Goal: Complete application form

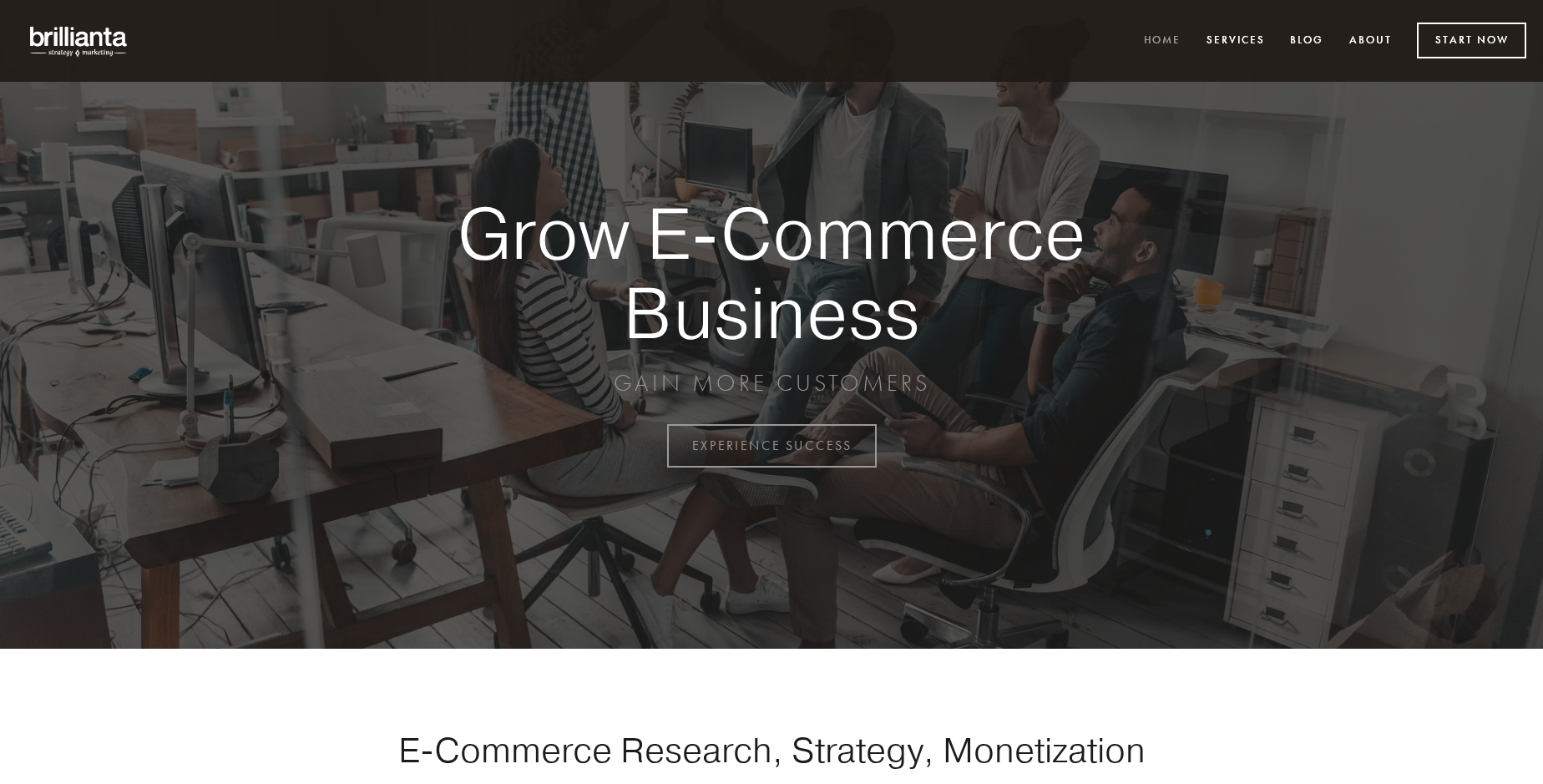
scroll to position [4376, 0]
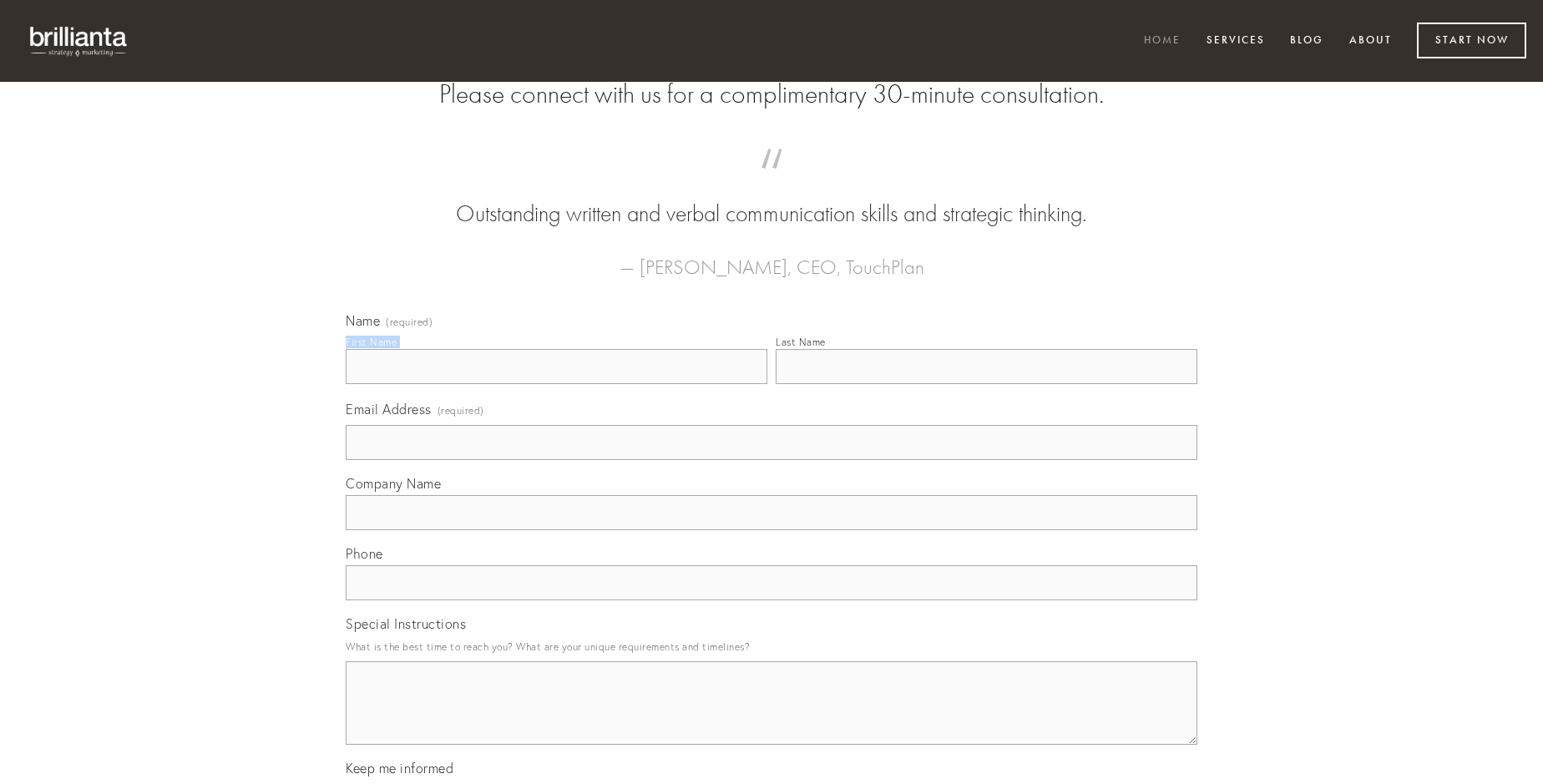
type input "[PERSON_NAME]"
click at [986, 384] on input "Last Name" at bounding box center [986, 367] width 422 height 35
type input "[PERSON_NAME]"
click at [772, 460] on input "Email Address (required)" at bounding box center [772, 443] width 852 height 35
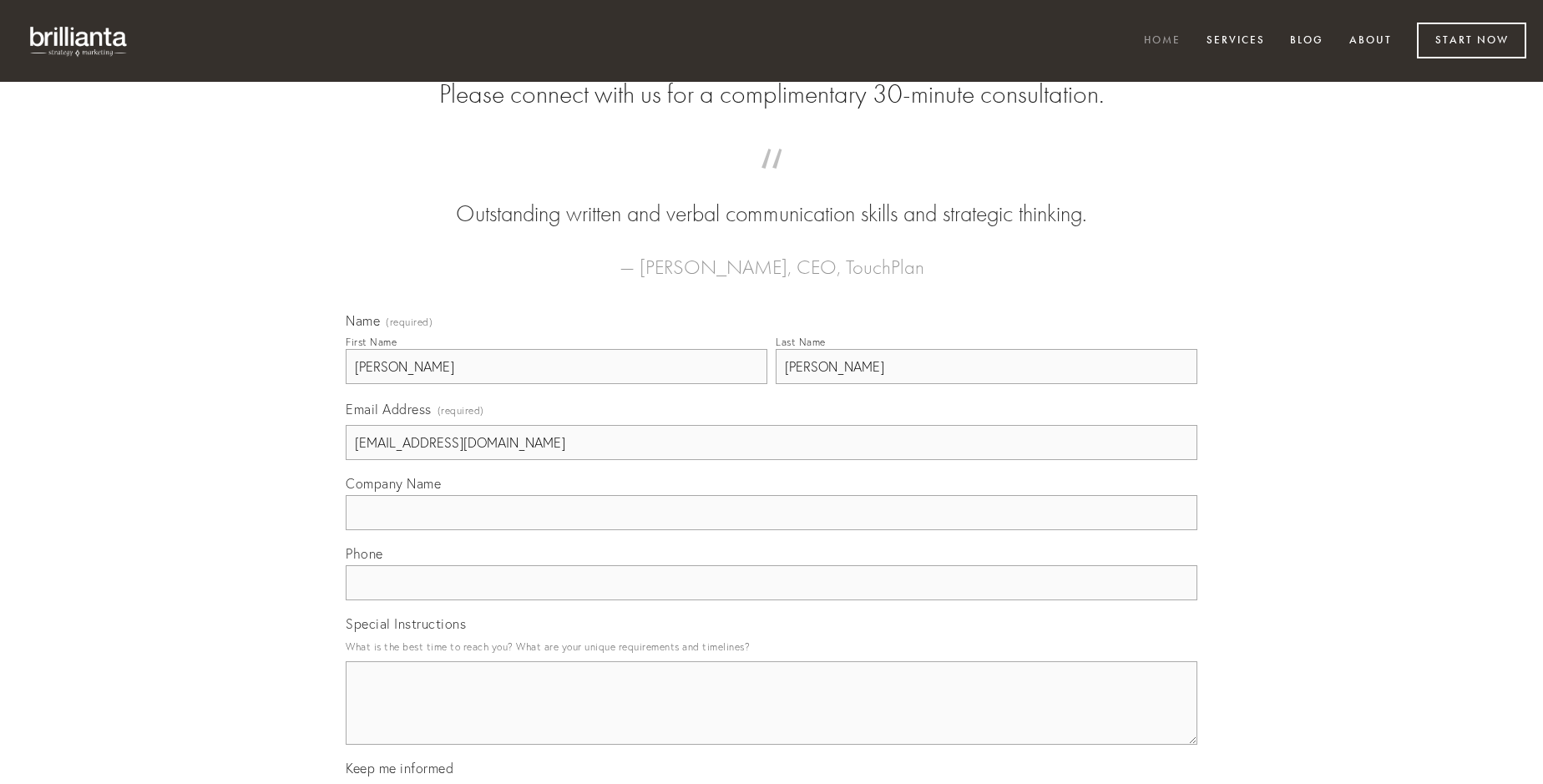
type input "[EMAIL_ADDRESS][DOMAIN_NAME]"
click at [772, 530] on input "Company Name" at bounding box center [772, 513] width 852 height 35
type input "textus"
click at [772, 601] on input "text" at bounding box center [772, 583] width 852 height 35
click at [772, 718] on textarea "Special Instructions" at bounding box center [772, 703] width 852 height 84
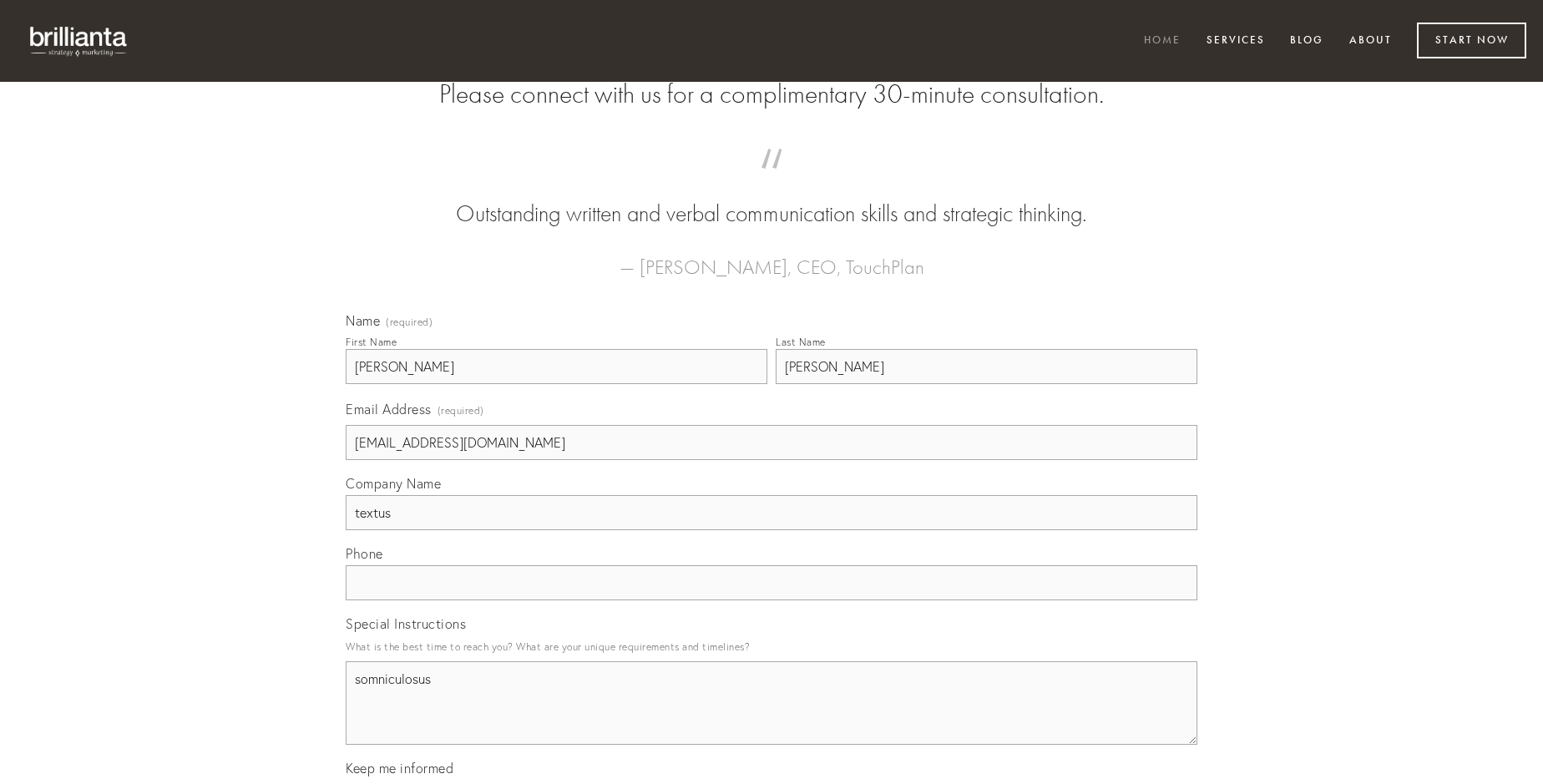
type textarea "somniculosus"
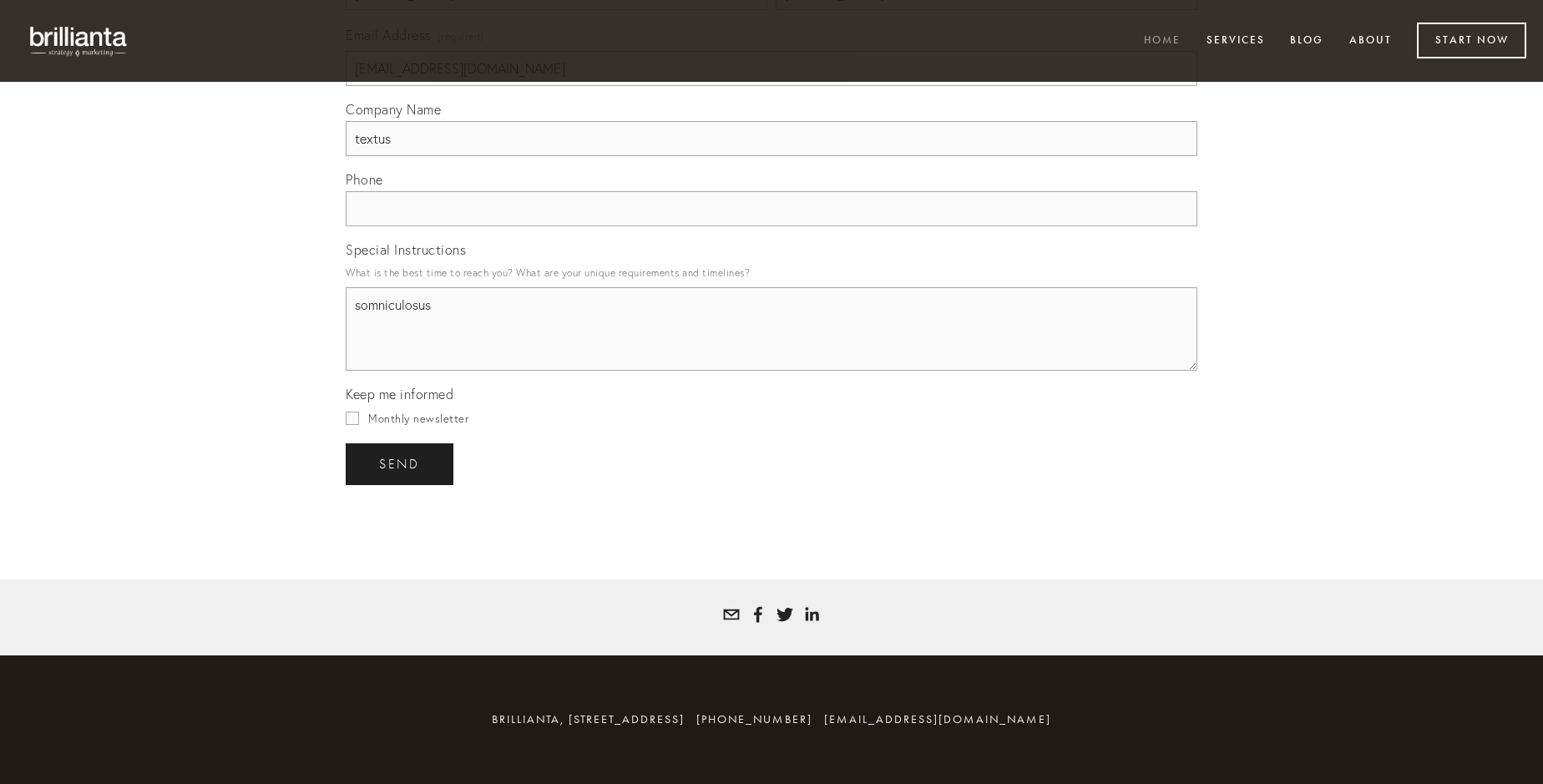
click at [401, 463] on span "send" at bounding box center [400, 465] width 41 height 15
